Goal: Information Seeking & Learning: Check status

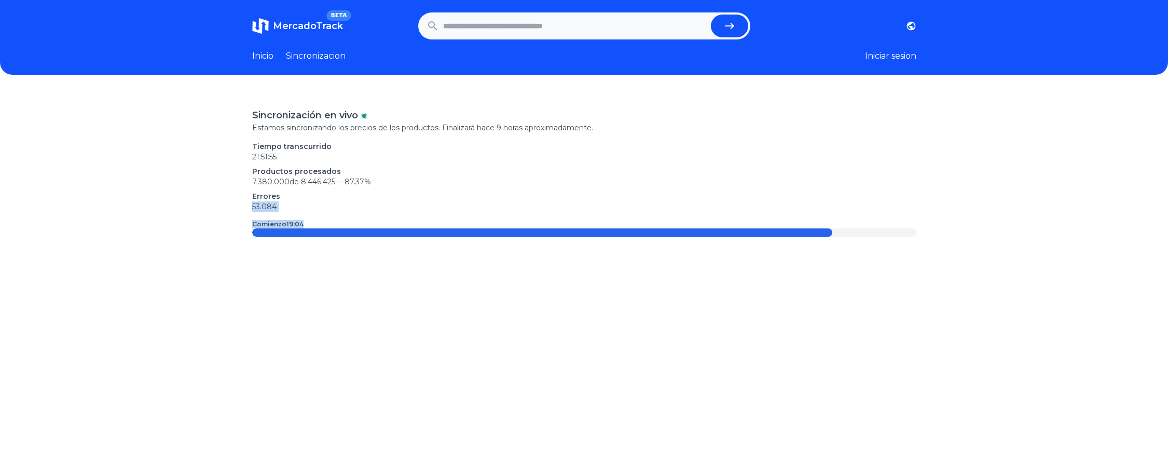
drag, startPoint x: 291, startPoint y: 233, endPoint x: 256, endPoint y: 200, distance: 48.5
click at [252, 203] on div "Sincronización en vivo Estamos sincronizando los precios de los productos. Fina…" at bounding box center [584, 328] width 1168 height 474
click at [282, 203] on p "53.084" at bounding box center [584, 206] width 664 height 10
drag, startPoint x: 290, startPoint y: 207, endPoint x: 254, endPoint y: 205, distance: 35.8
click at [254, 205] on div "Sincronización en vivo Estamos sincronizando los precios de los productos. Fina…" at bounding box center [584, 328] width 1168 height 474
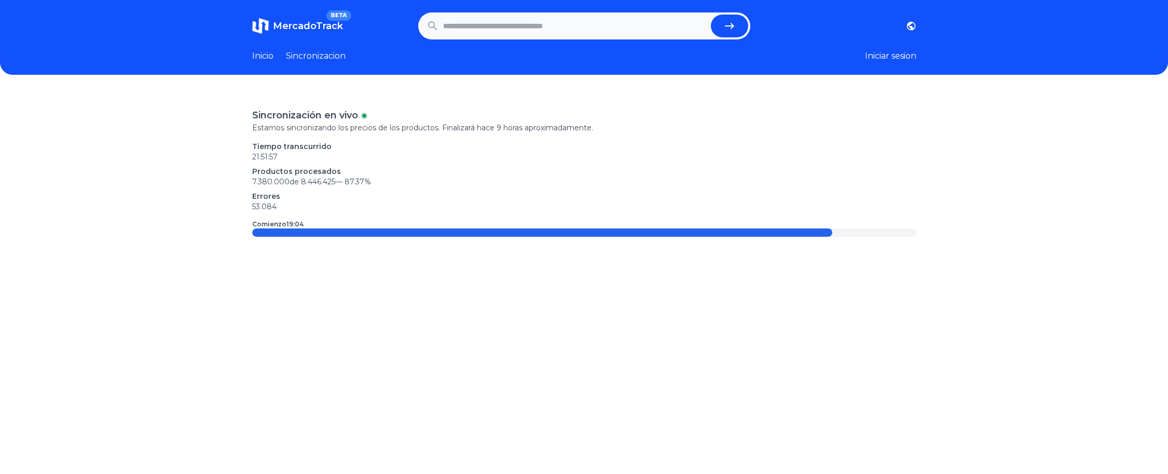
click at [455, 140] on div "Sincronización en vivo Estamos sincronizando los precios de los productos. Fina…" at bounding box center [584, 172] width 664 height 129
click at [475, 37] on input "text" at bounding box center [575, 26] width 264 height 23
type input "*********"
click at [711, 15] on button "submit" at bounding box center [729, 26] width 37 height 23
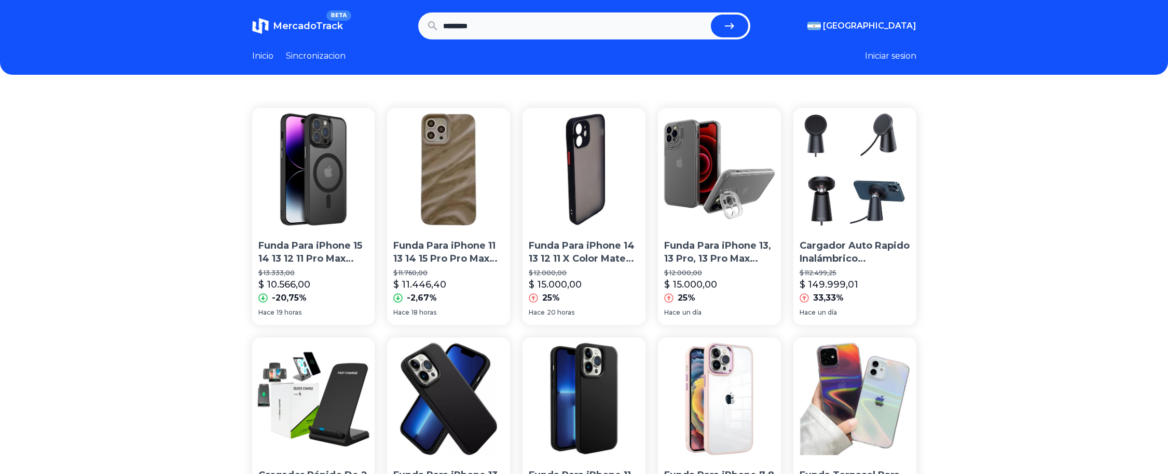
drag, startPoint x: 557, startPoint y: 8, endPoint x: 470, endPoint y: 7, distance: 86.7
click at [470, 7] on header "MercadoTrack BETA Argentina Argentina Uruguay Mexico Chile Peru Venezuela Colom…" at bounding box center [584, 37] width 1168 height 75
drag, startPoint x: 521, startPoint y: 22, endPoint x: 249, endPoint y: 23, distance: 272.4
click at [250, 22] on header "MercadoTrack BETA Argentina Argentina Uruguay Mexico Chile Peru Venezuela Colom…" at bounding box center [584, 37] width 1168 height 75
click at [328, 53] on link "Sincronizacion" at bounding box center [316, 56] width 60 height 12
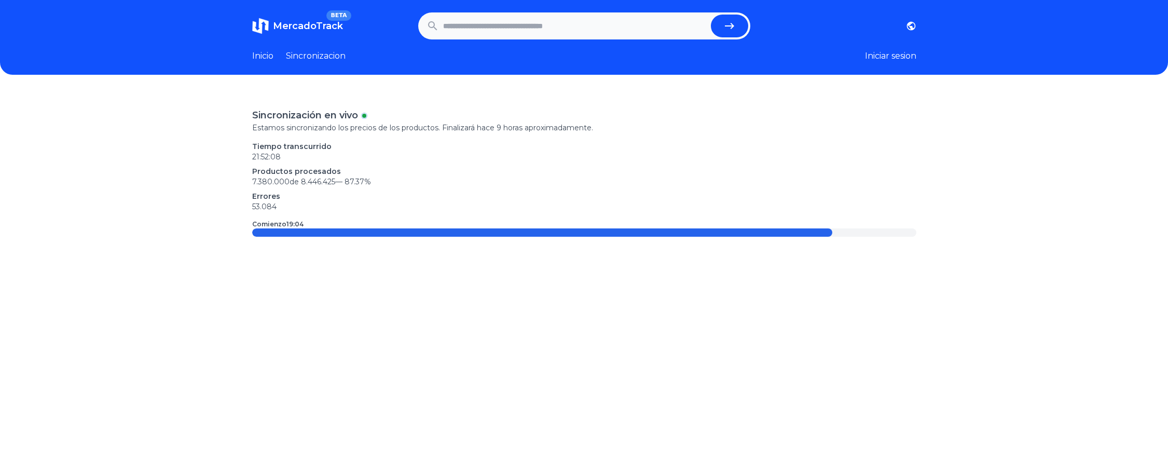
click at [916, 15] on section "MercadoTrack BETA Argentina Uruguay Mexico Chile Peru Venezuela Colombia Brasil…" at bounding box center [584, 25] width 664 height 27
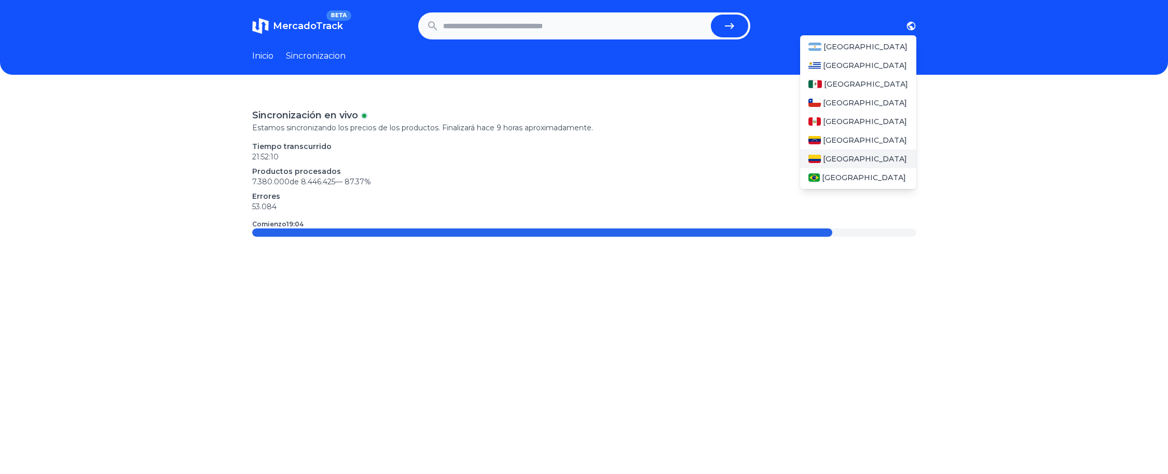
click at [864, 158] on div "[GEOGRAPHIC_DATA]" at bounding box center [858, 158] width 116 height 19
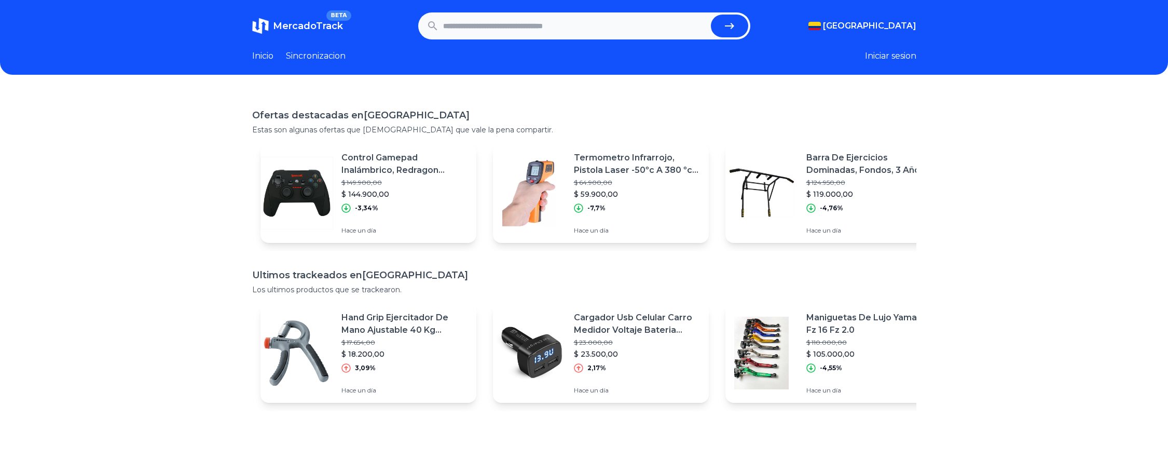
click at [570, 24] on input "text" at bounding box center [575, 26] width 264 height 23
type input "***"
click at [711, 15] on button "submit" at bounding box center [729, 26] width 37 height 23
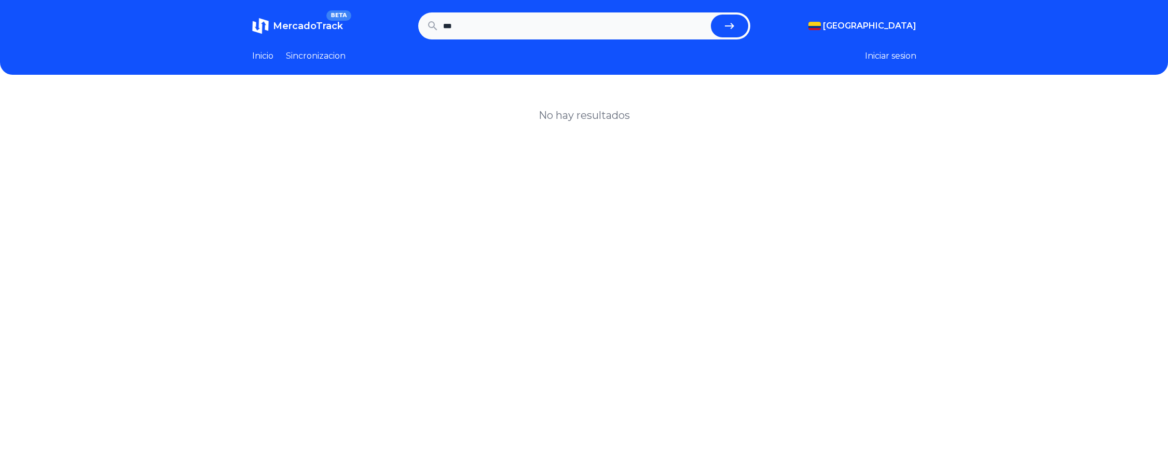
click at [557, 28] on input "***" at bounding box center [575, 26] width 264 height 23
type input "******"
click at [711, 15] on button "submit" at bounding box center [729, 26] width 37 height 23
click at [331, 23] on span "MercadoTrack" at bounding box center [308, 25] width 70 height 11
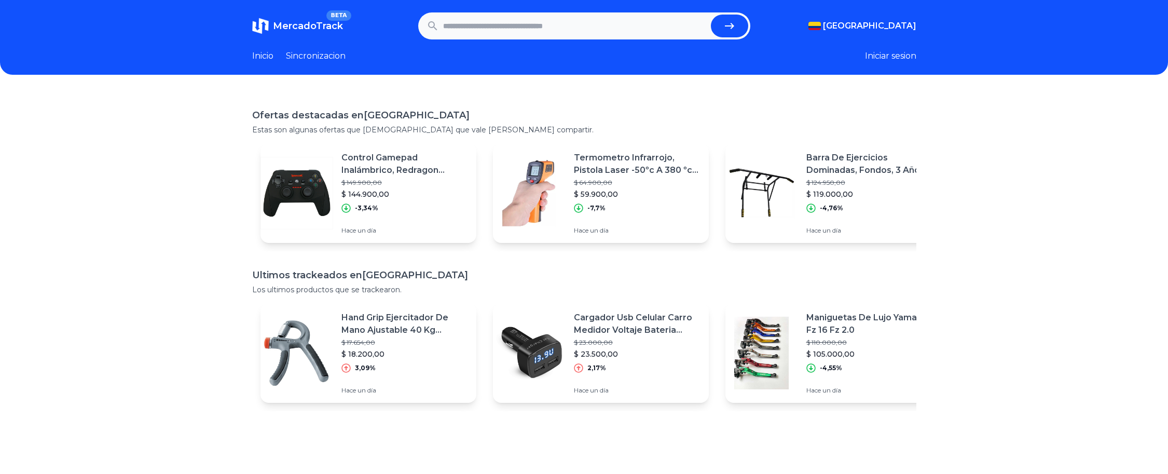
click at [345, 57] on link "Sincronizacion" at bounding box center [316, 56] width 60 height 12
